Goal: Find specific page/section: Find specific page/section

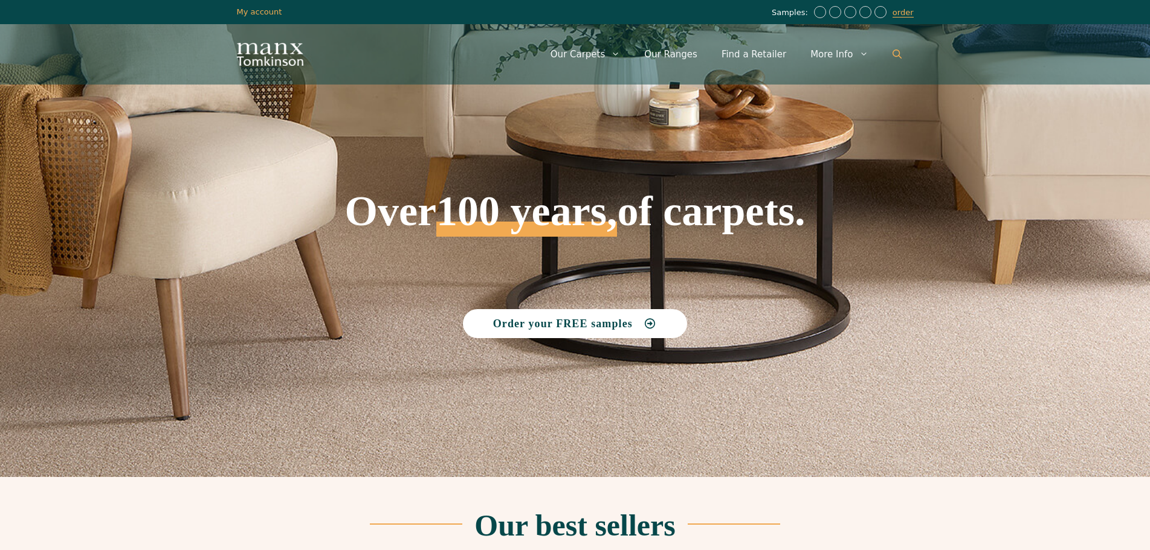
click at [897, 56] on icon "Open Search Bar" at bounding box center [896, 54] width 9 height 9
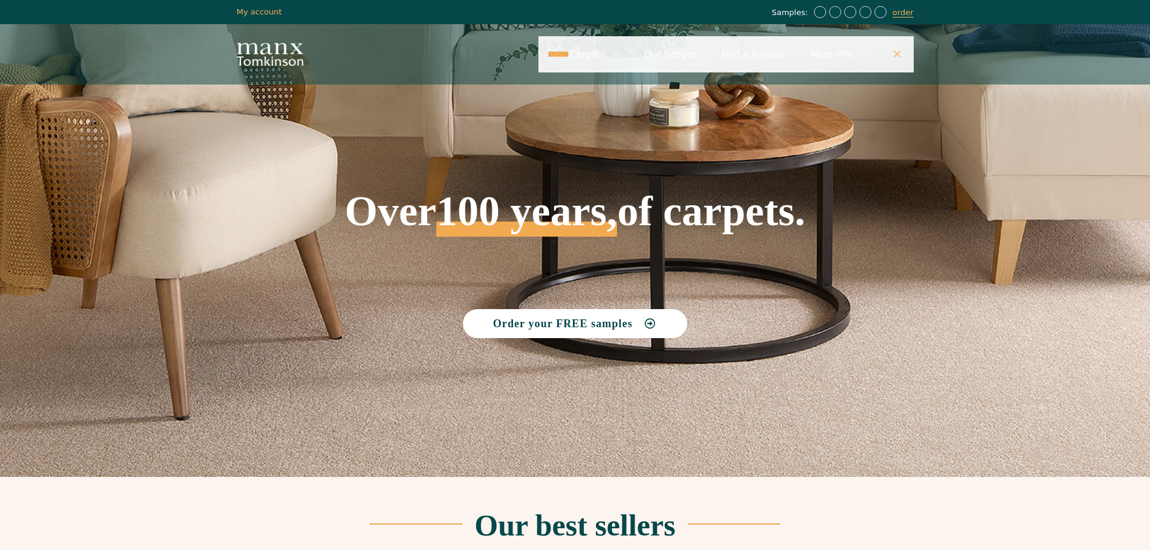
type input "******"
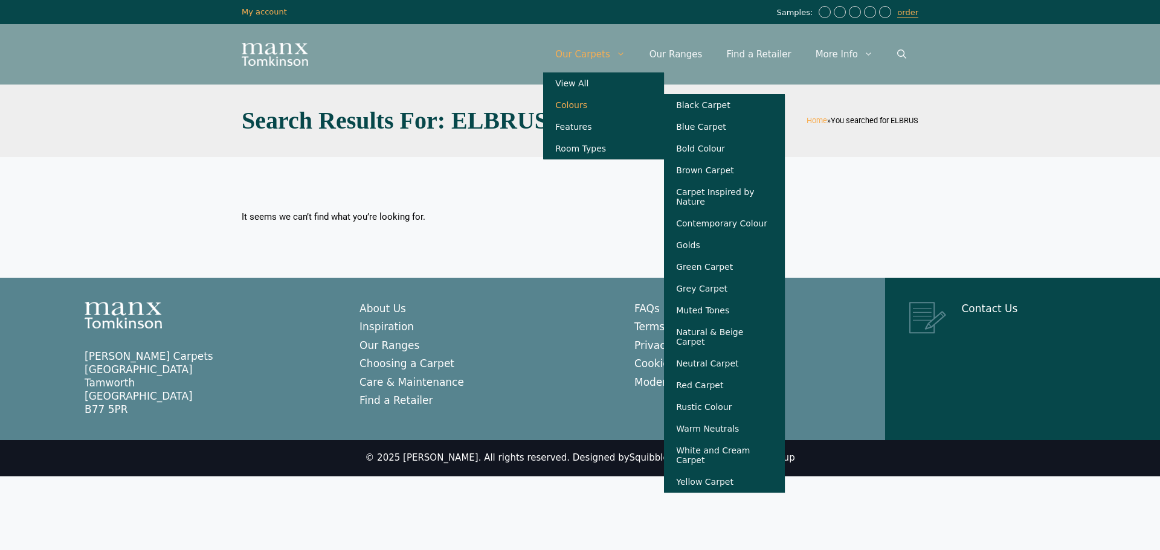
click at [604, 102] on link "Colours" at bounding box center [603, 105] width 121 height 22
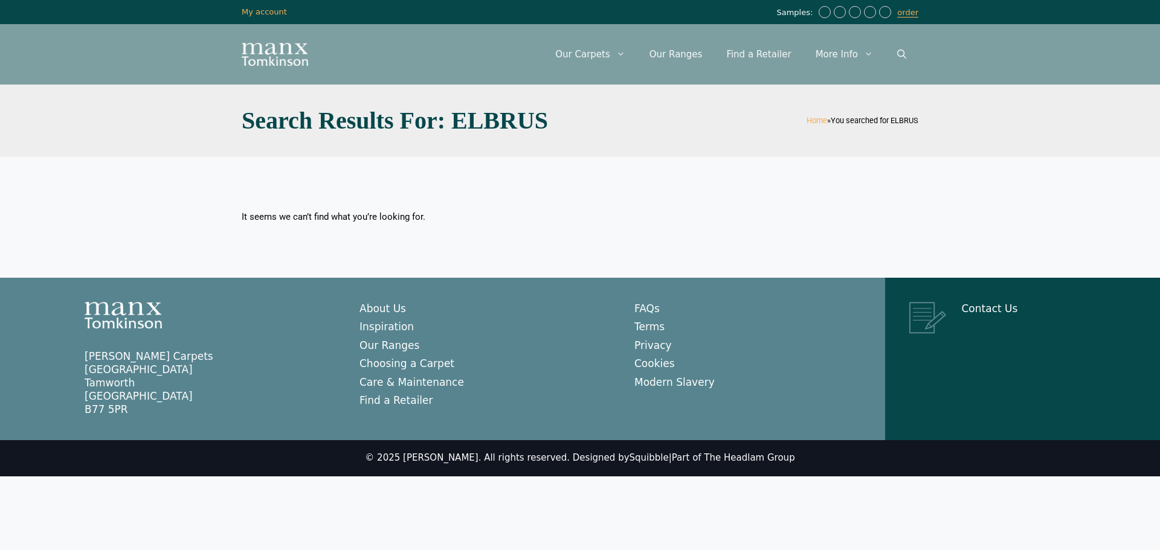
click at [540, 213] on div "It seems we can’t find what you’re looking for." at bounding box center [406, 217] width 329 height 12
click at [695, 53] on link "Our Ranges" at bounding box center [675, 54] width 77 height 36
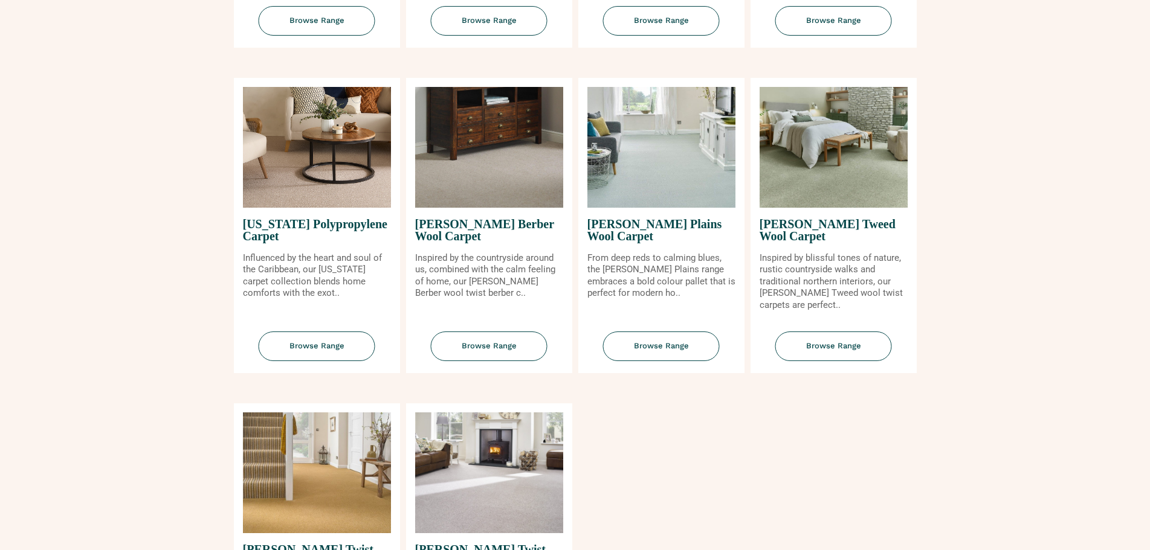
scroll to position [1148, 0]
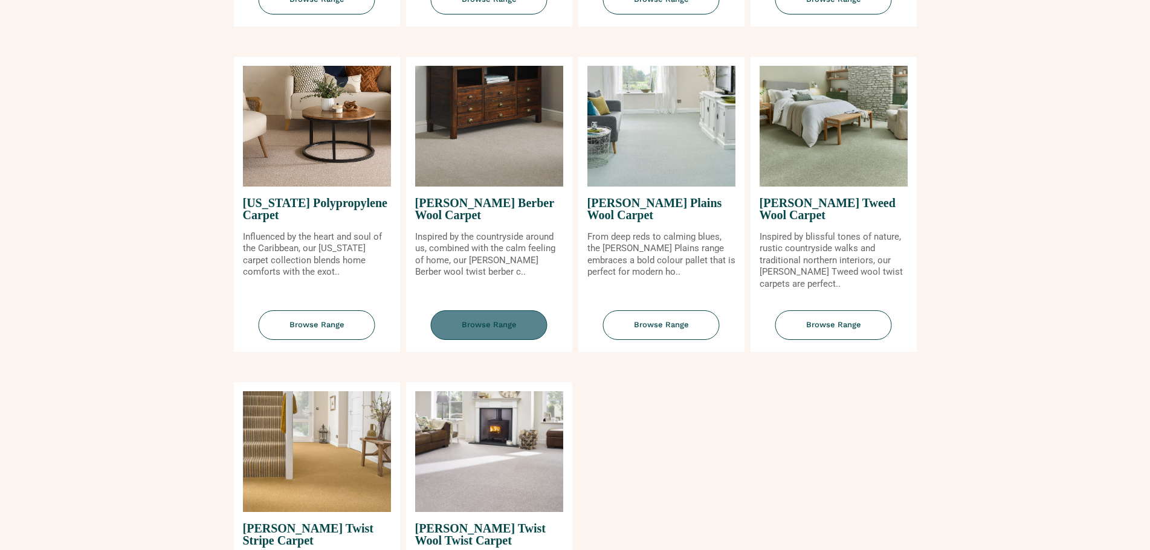
click at [501, 328] on span "Browse Range" at bounding box center [489, 326] width 117 height 30
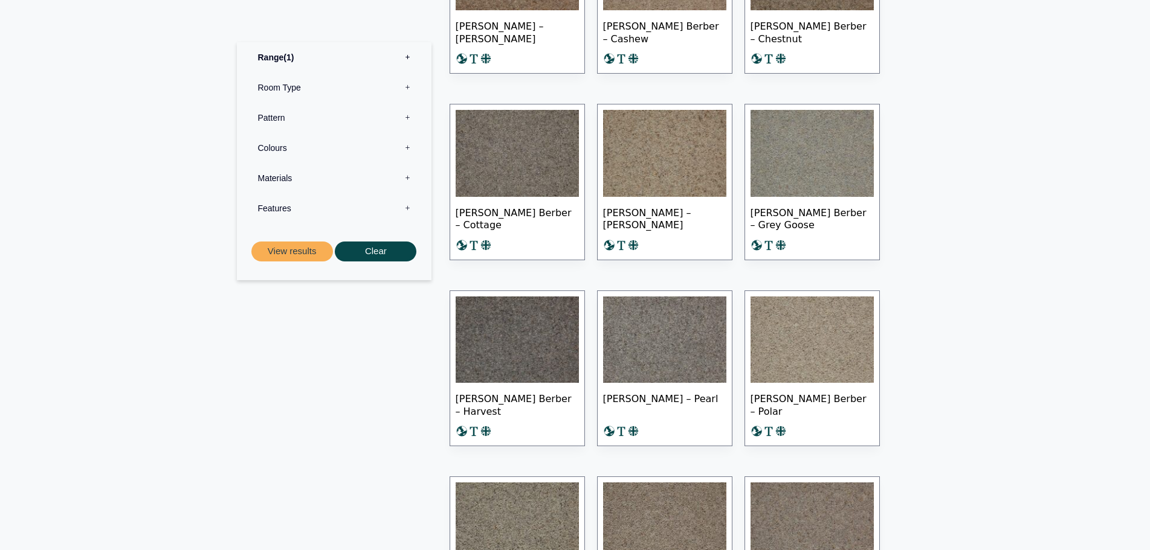
scroll to position [454, 0]
